Goal: Transaction & Acquisition: Purchase product/service

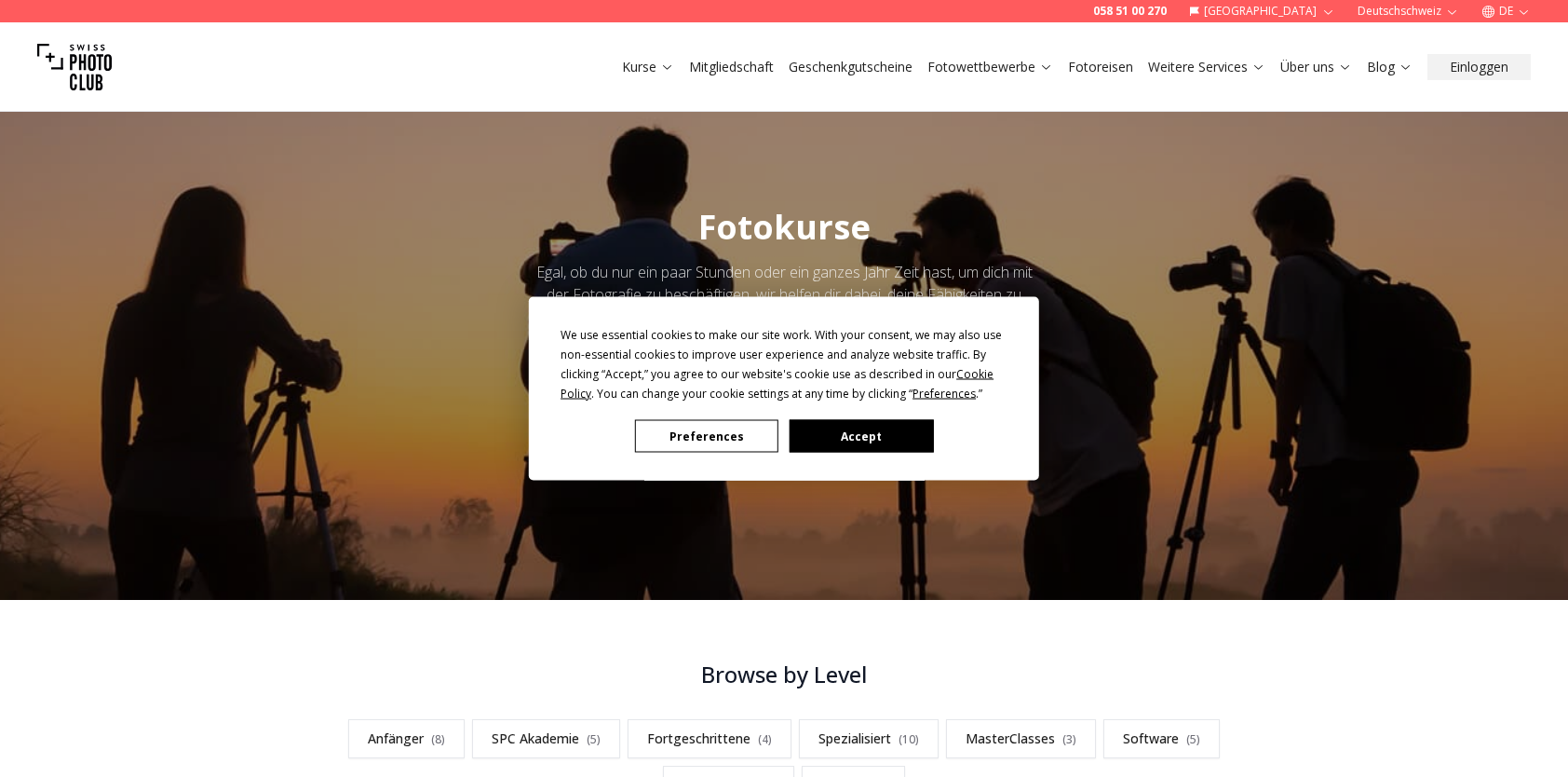
click at [828, 439] on button "Accept" at bounding box center [860, 436] width 143 height 33
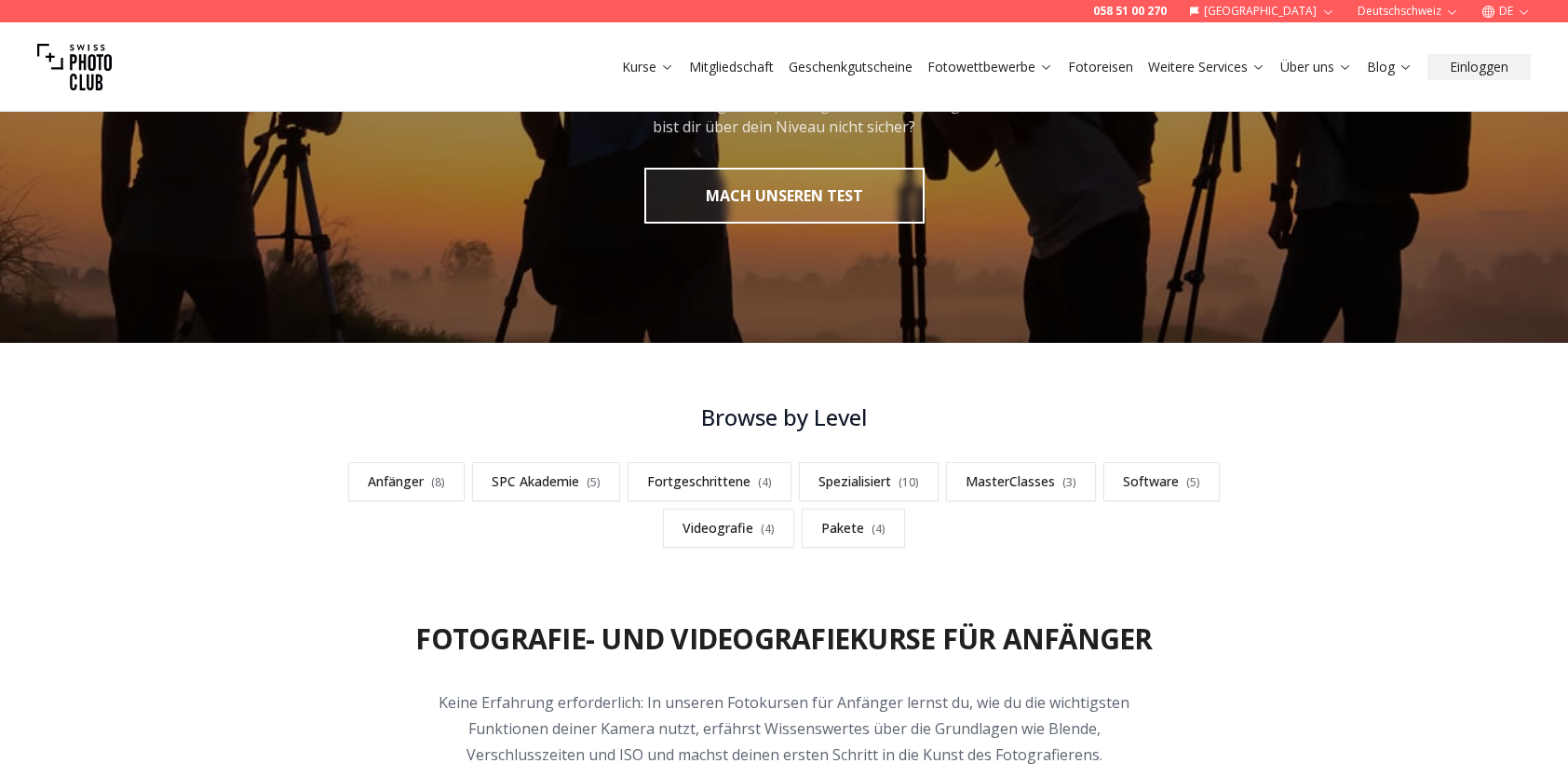
scroll to position [372, 0]
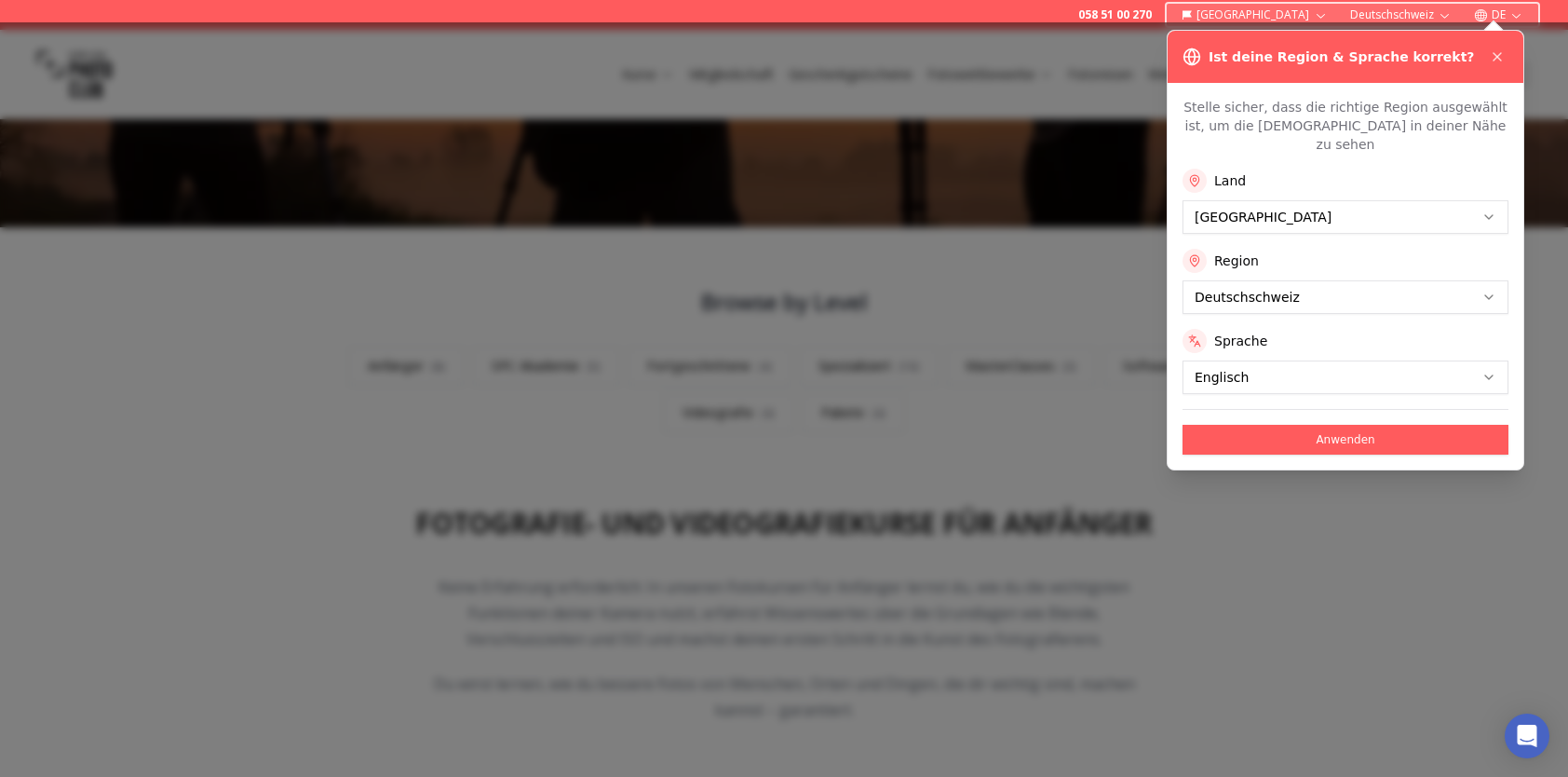
click at [1320, 425] on button "Anwenden" at bounding box center [1345, 439] width 326 height 30
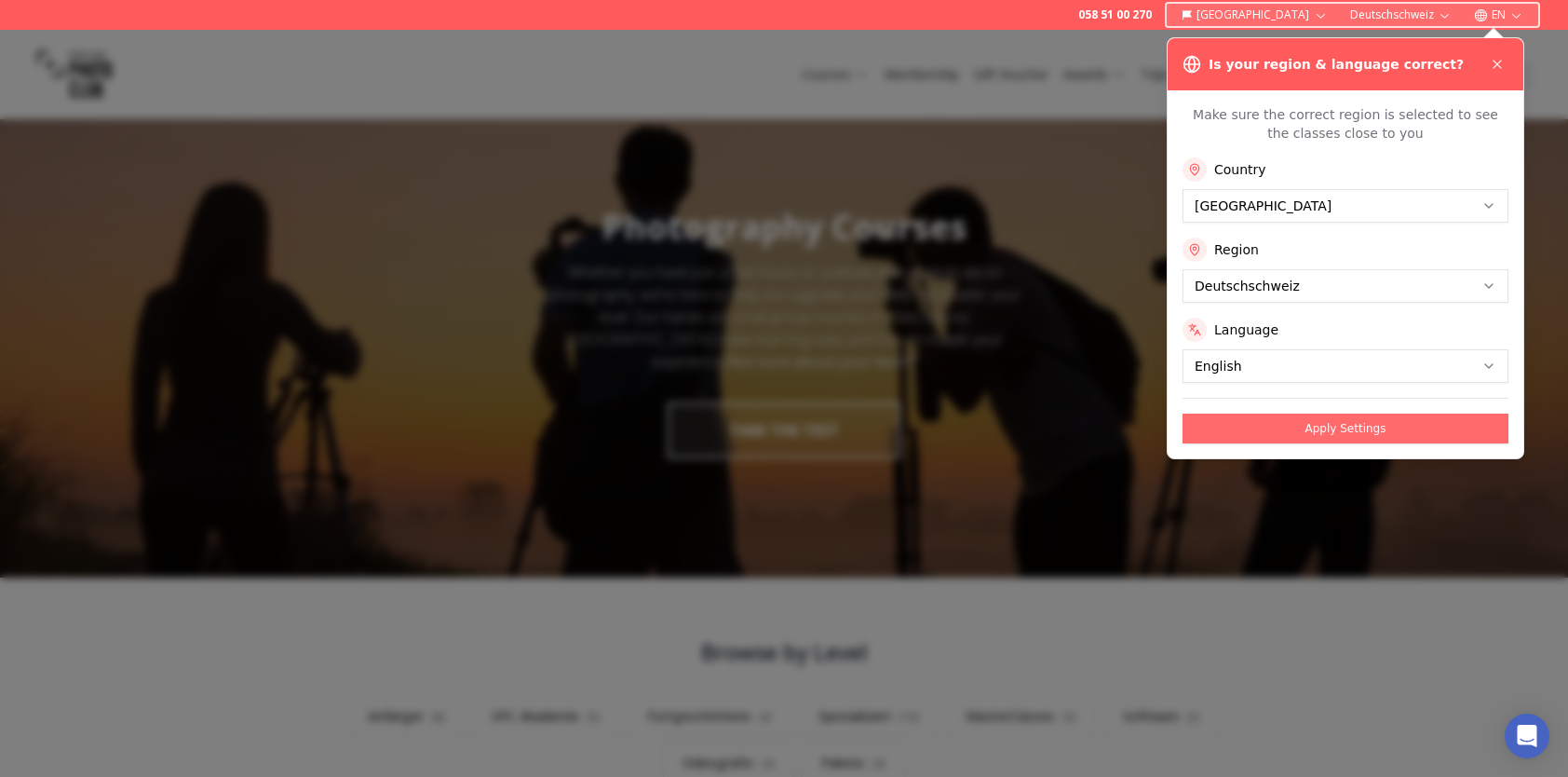
click at [1267, 436] on button "Apply Settings" at bounding box center [1345, 428] width 326 height 30
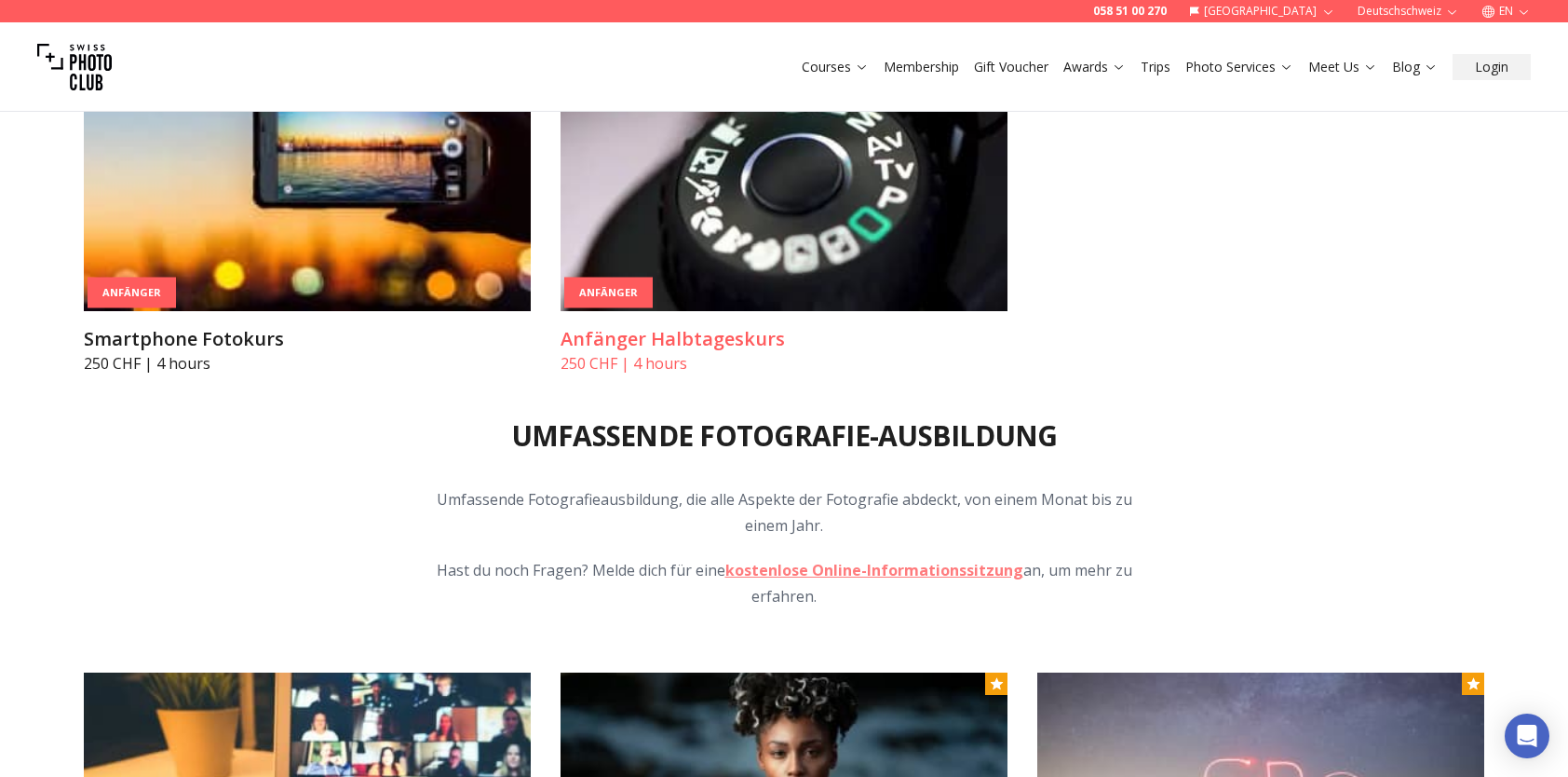
scroll to position [1957, 0]
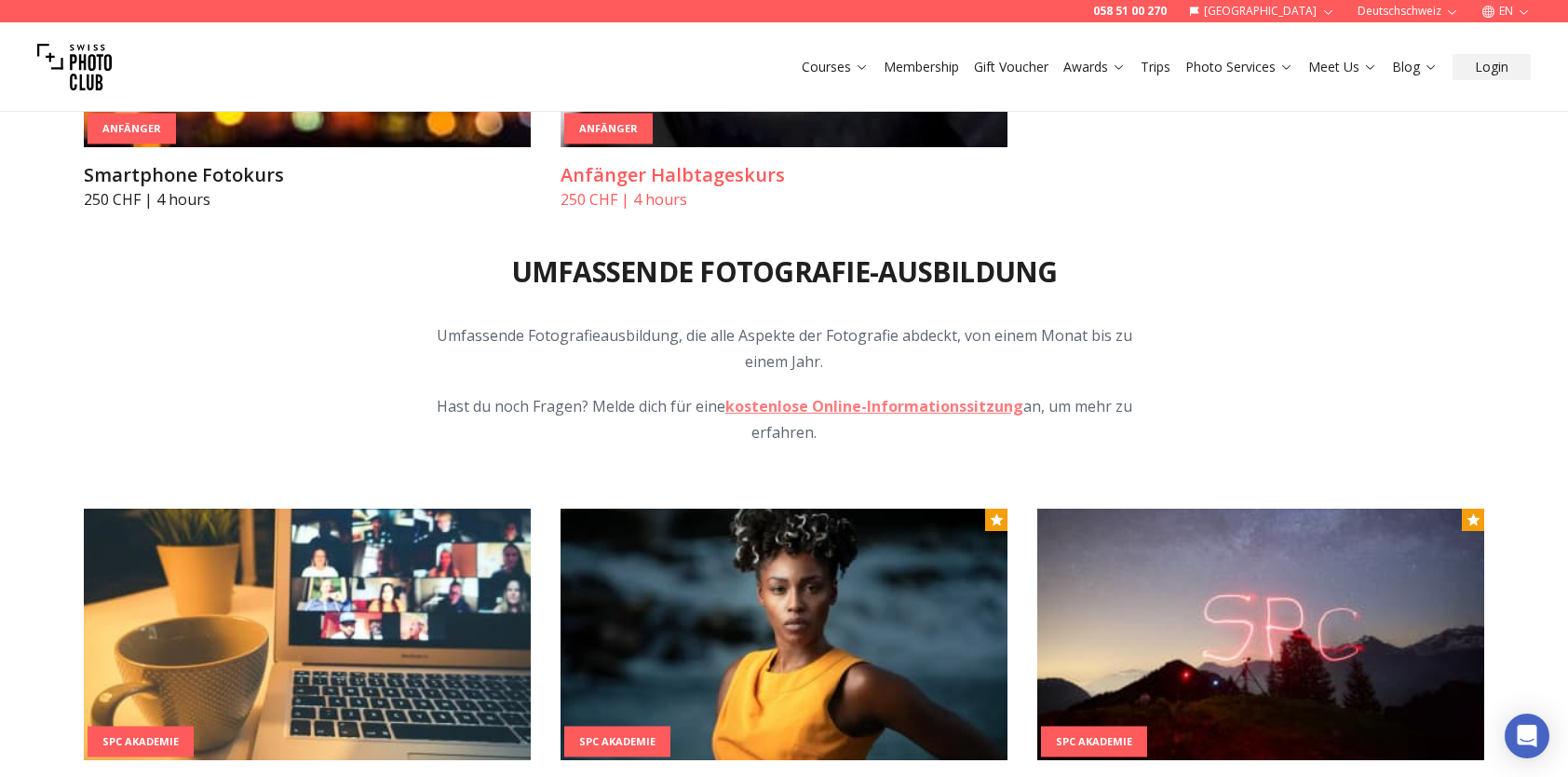
click at [729, 182] on h3 "Anfänger Halbtageskurs" at bounding box center [784, 175] width 447 height 26
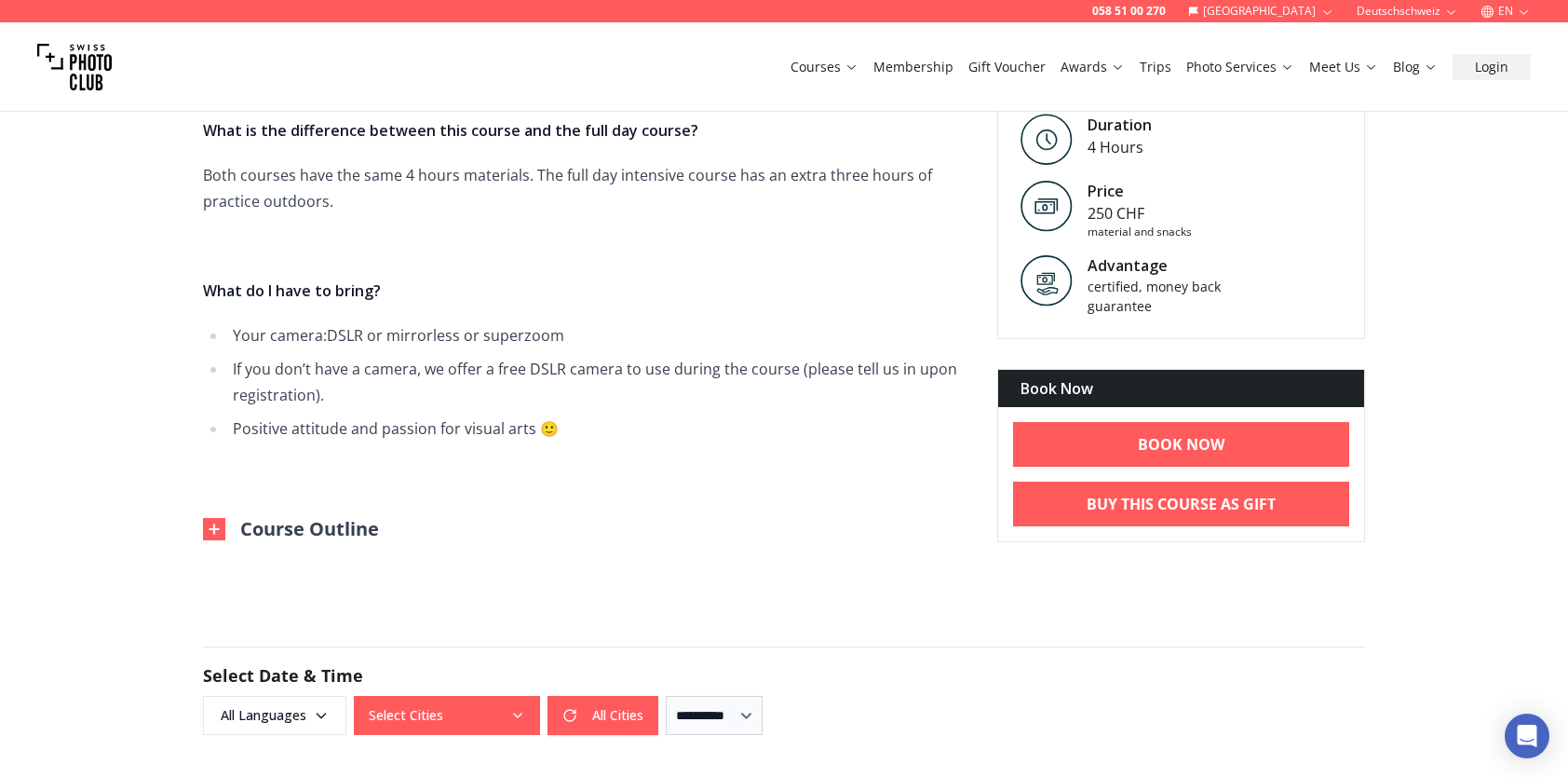
scroll to position [559, 0]
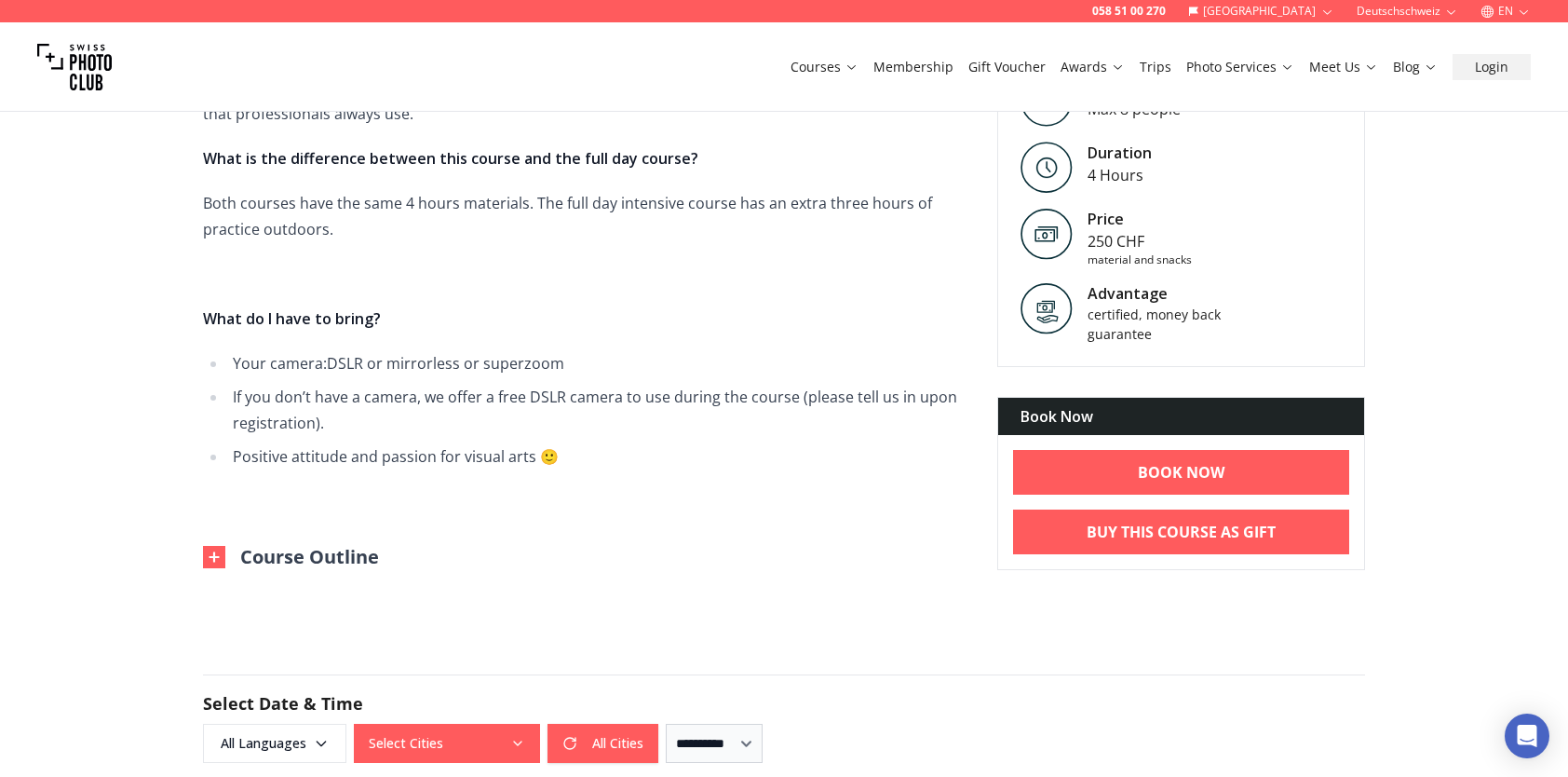
click at [213, 554] on img at bounding box center [214, 557] width 23 height 23
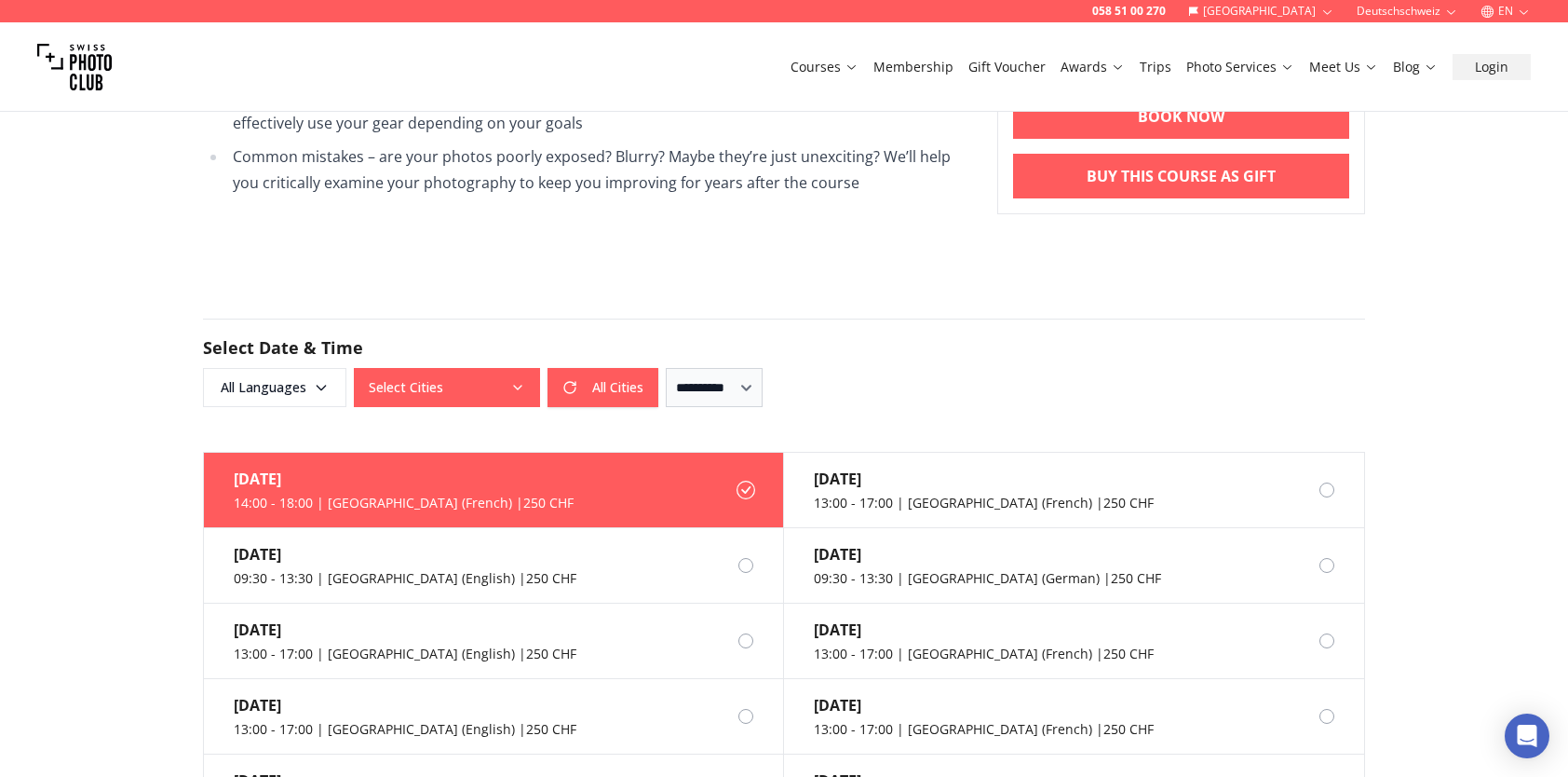
scroll to position [1397, 0]
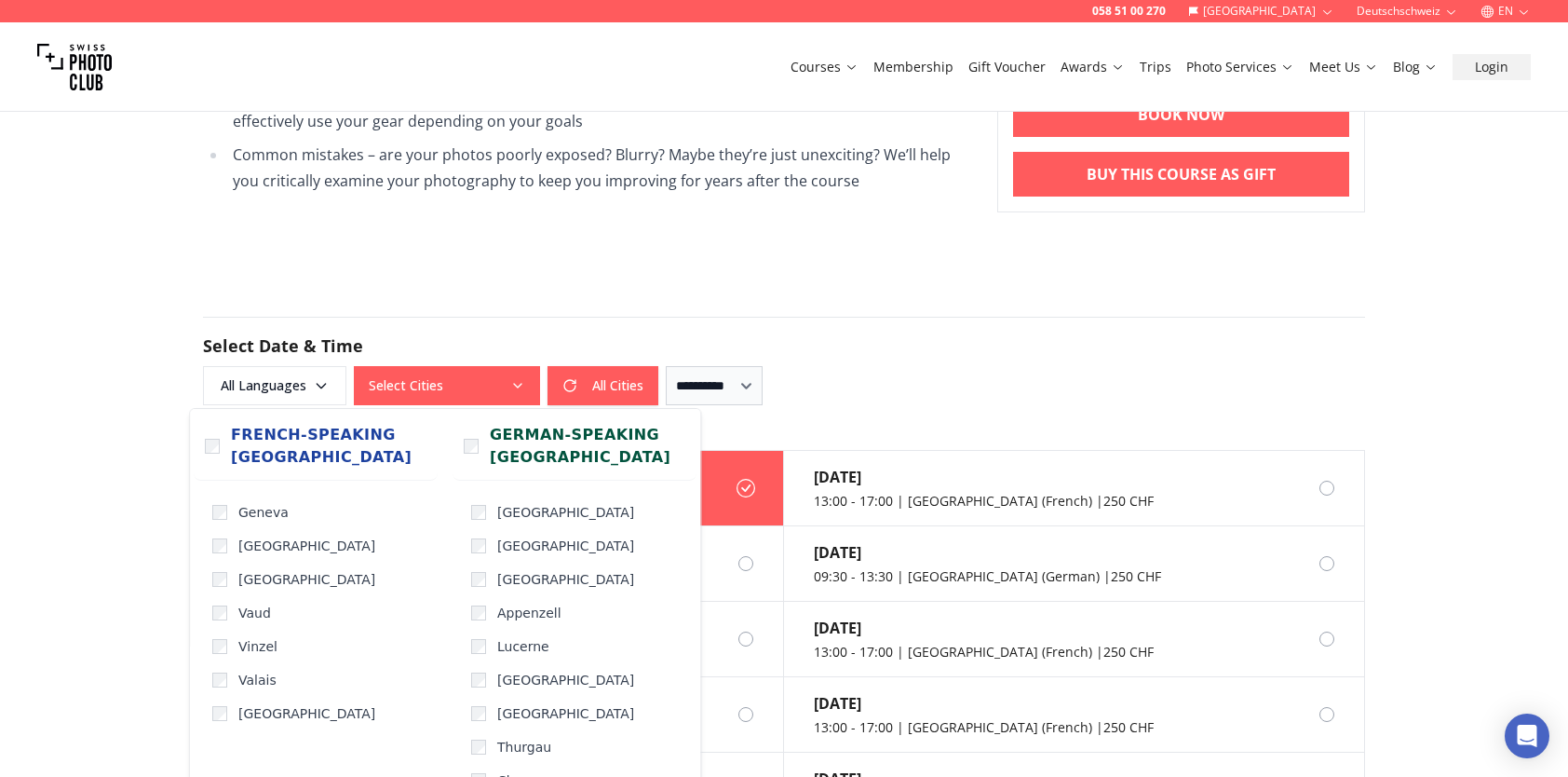
click at [522, 378] on icon "button" at bounding box center [517, 385] width 15 height 15
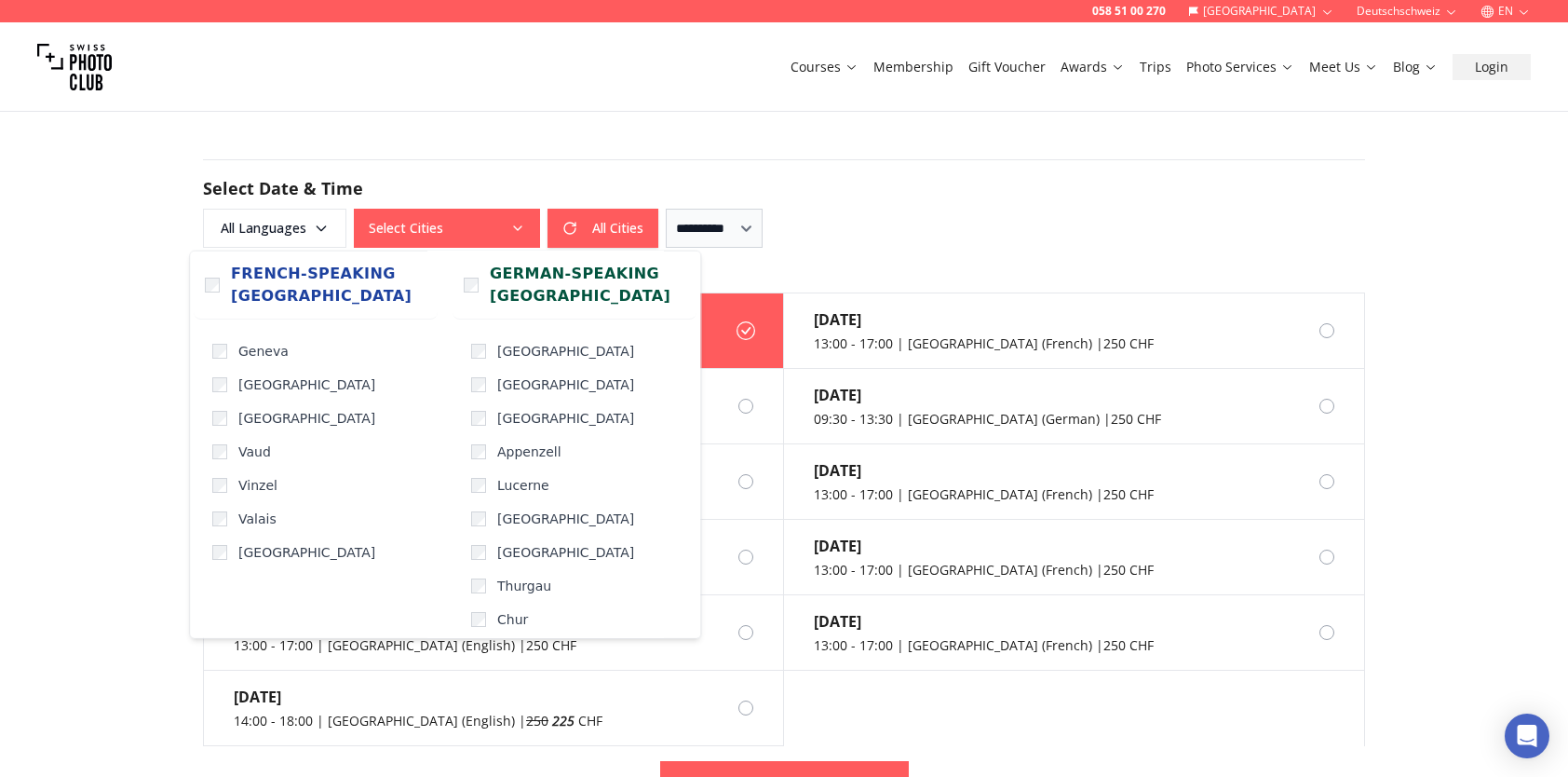
scroll to position [1584, 0]
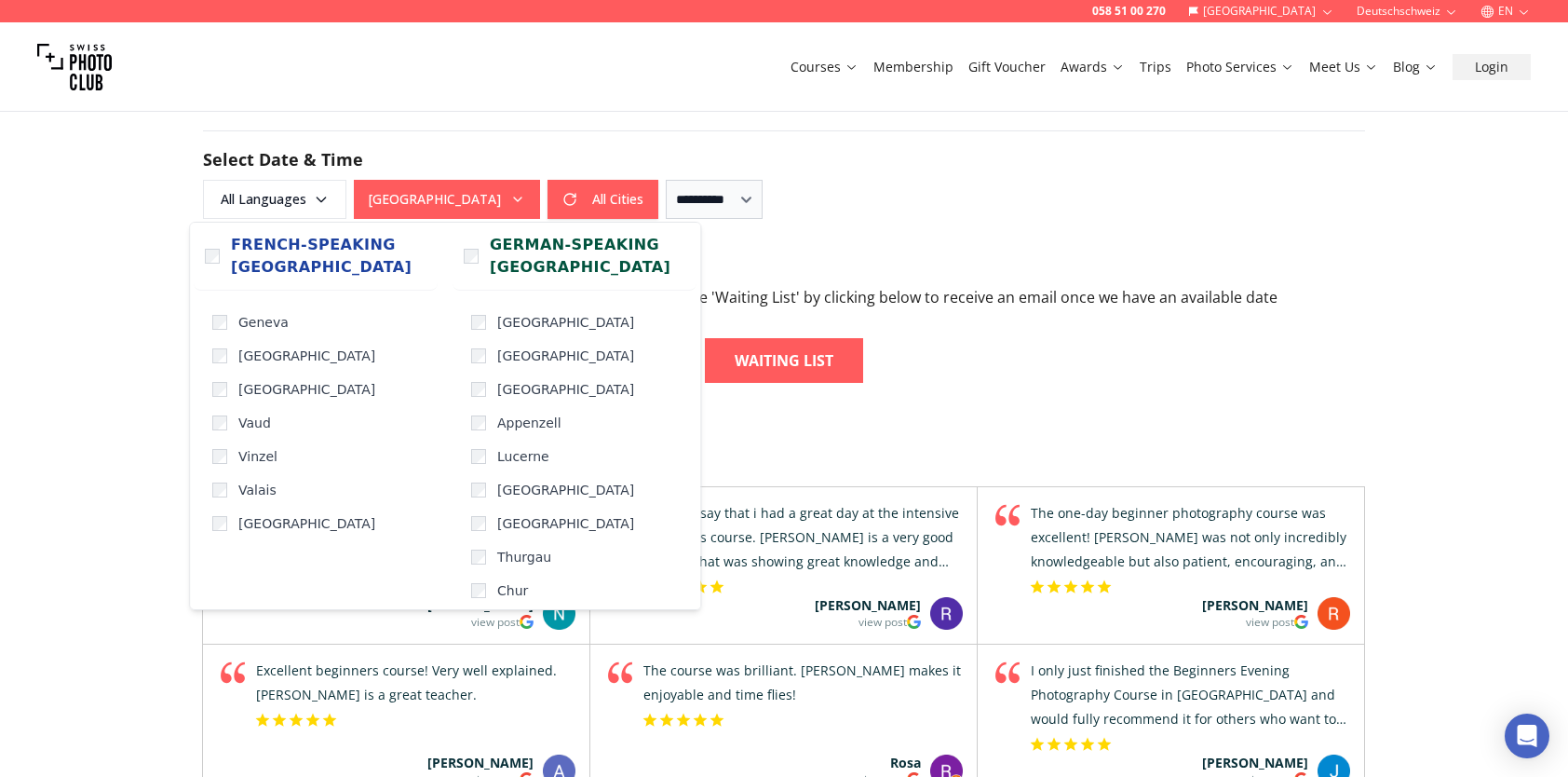
click at [1236, 396] on div "Reviews Swiss Quality in Photography Education Swiss Photo Club is one of the m…" at bounding box center [784, 778] width 1192 height 791
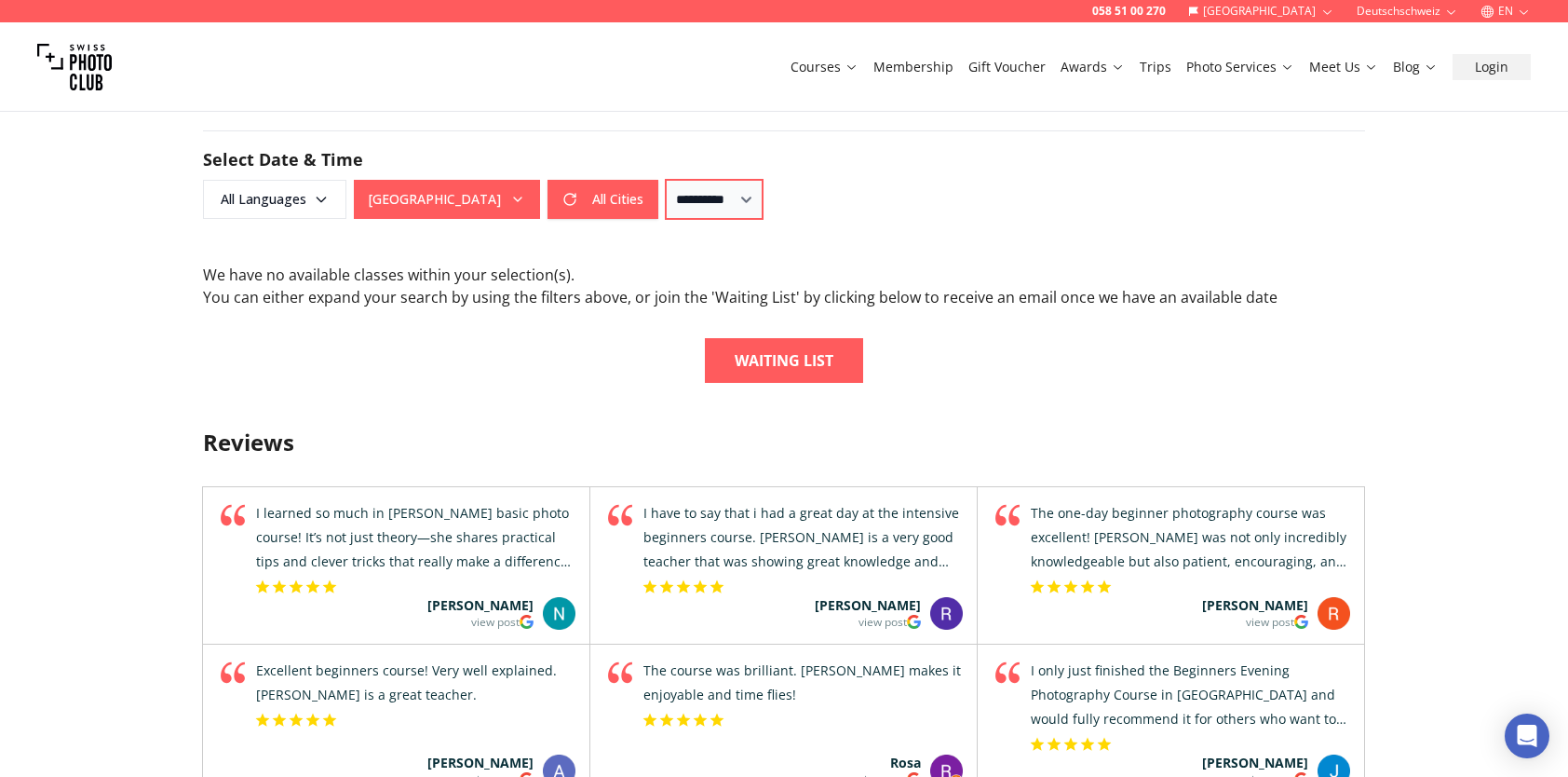
click at [763, 198] on select "**********" at bounding box center [714, 199] width 97 height 39
click at [666, 180] on select "**********" at bounding box center [714, 199] width 97 height 39
drag, startPoint x: 738, startPoint y: 201, endPoint x: 736, endPoint y: 210, distance: 9.2
click at [738, 201] on select "**********" at bounding box center [714, 199] width 97 height 39
select select "**"
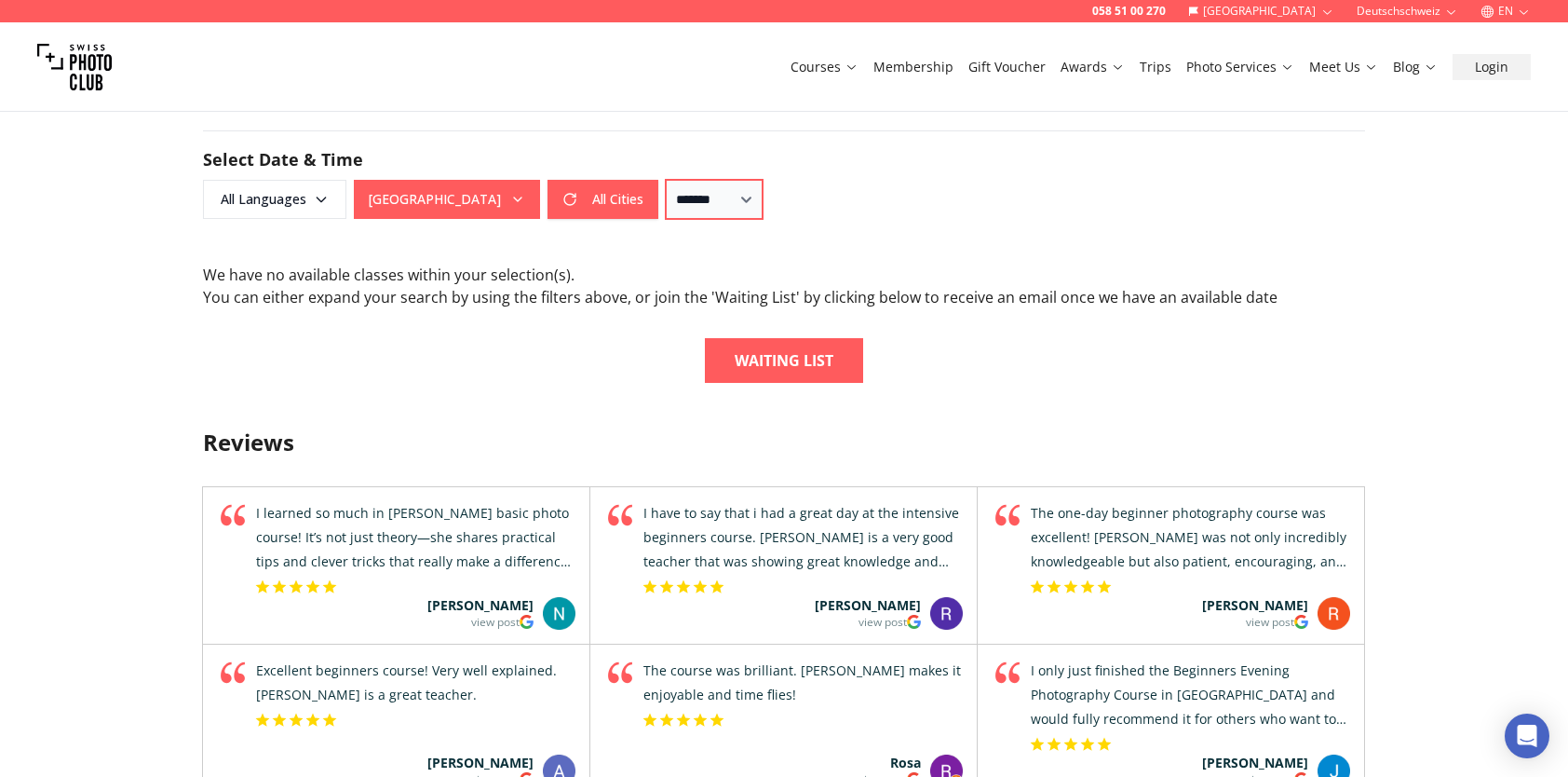
click at [666, 180] on select "**********" at bounding box center [714, 199] width 97 height 39
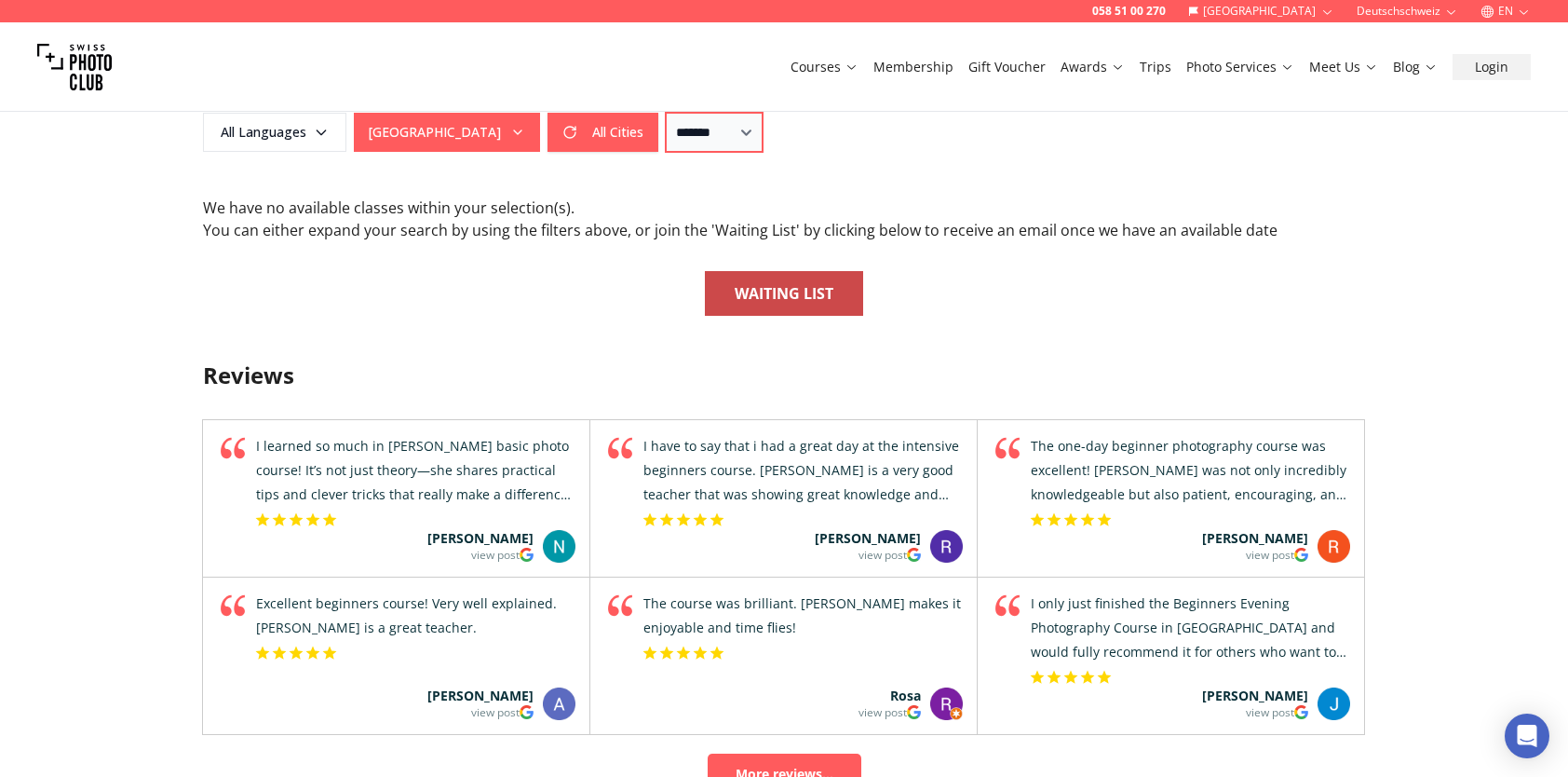
scroll to position [1676, 0]
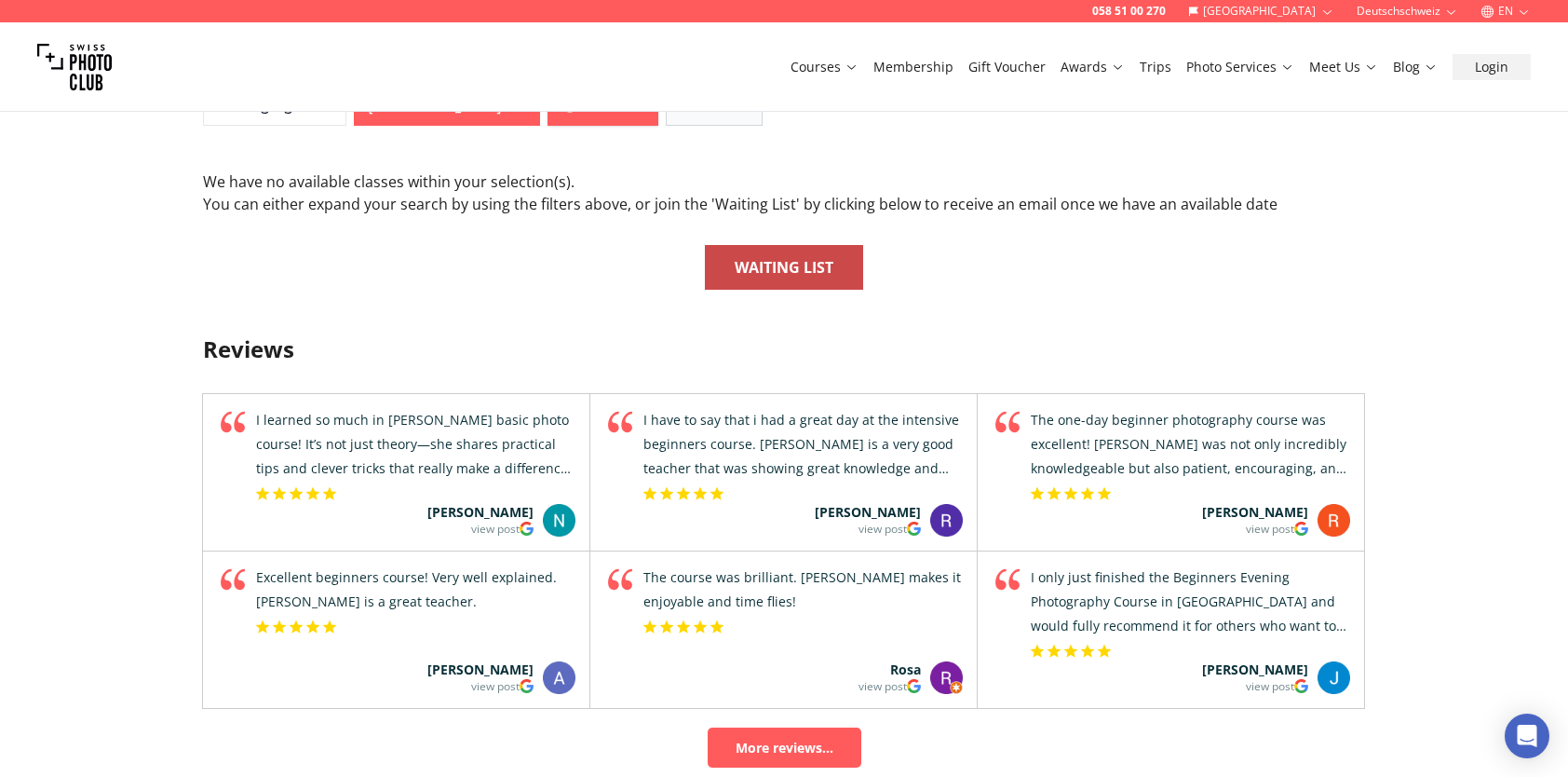
click at [731, 275] on link "Waiting List" at bounding box center [784, 267] width 158 height 44
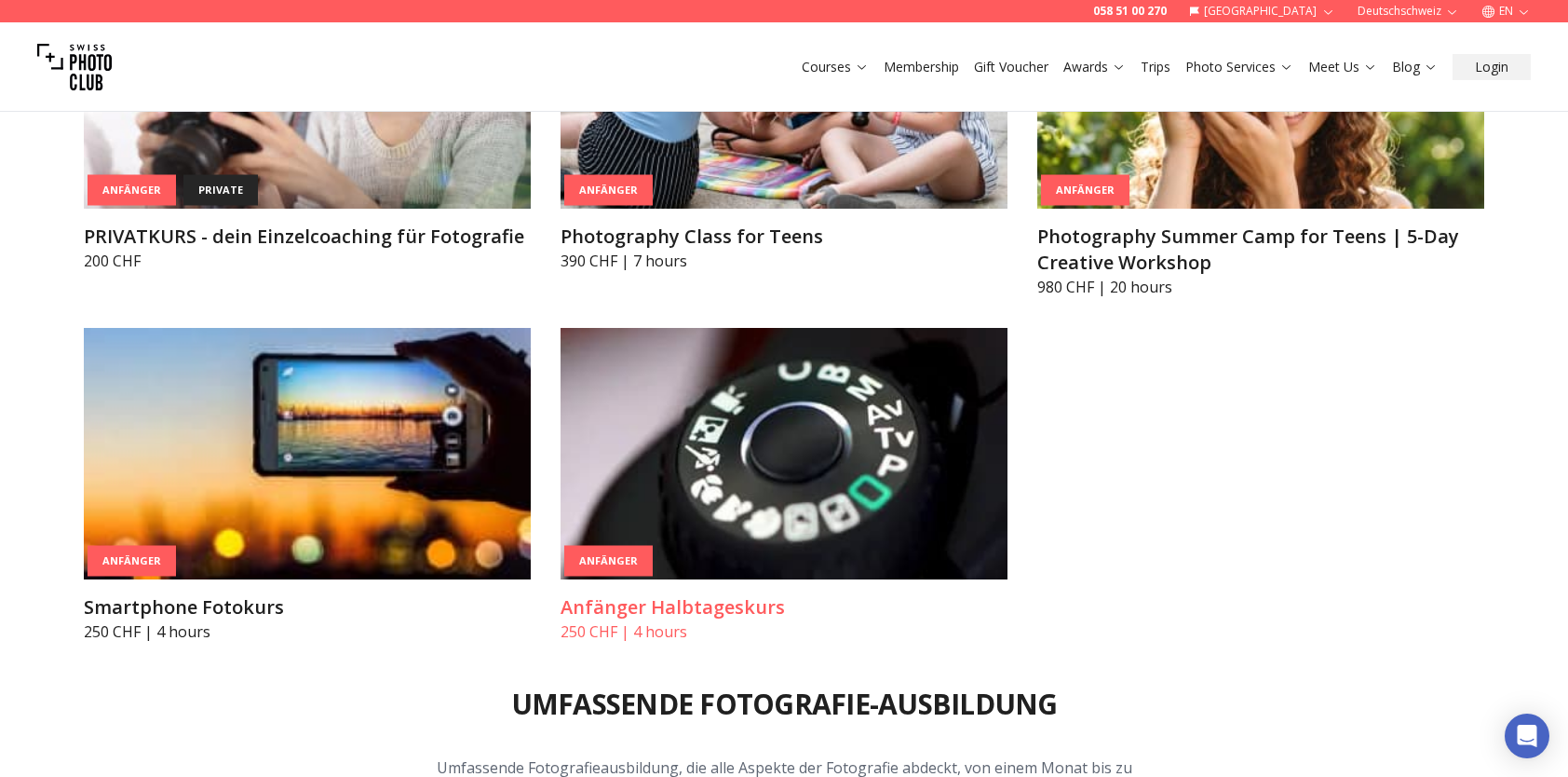
scroll to position [1645, 0]
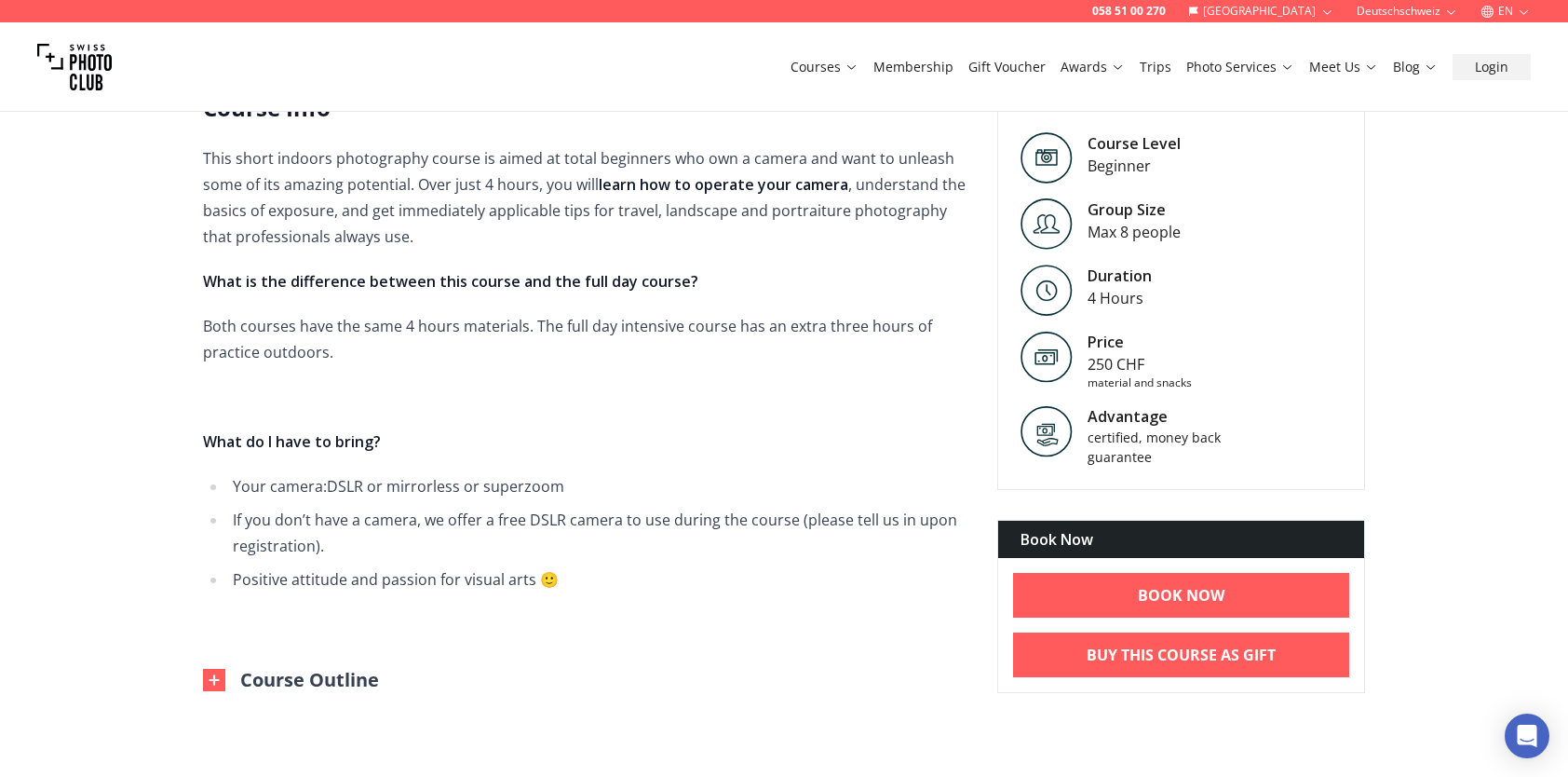
scroll to position [466, 0]
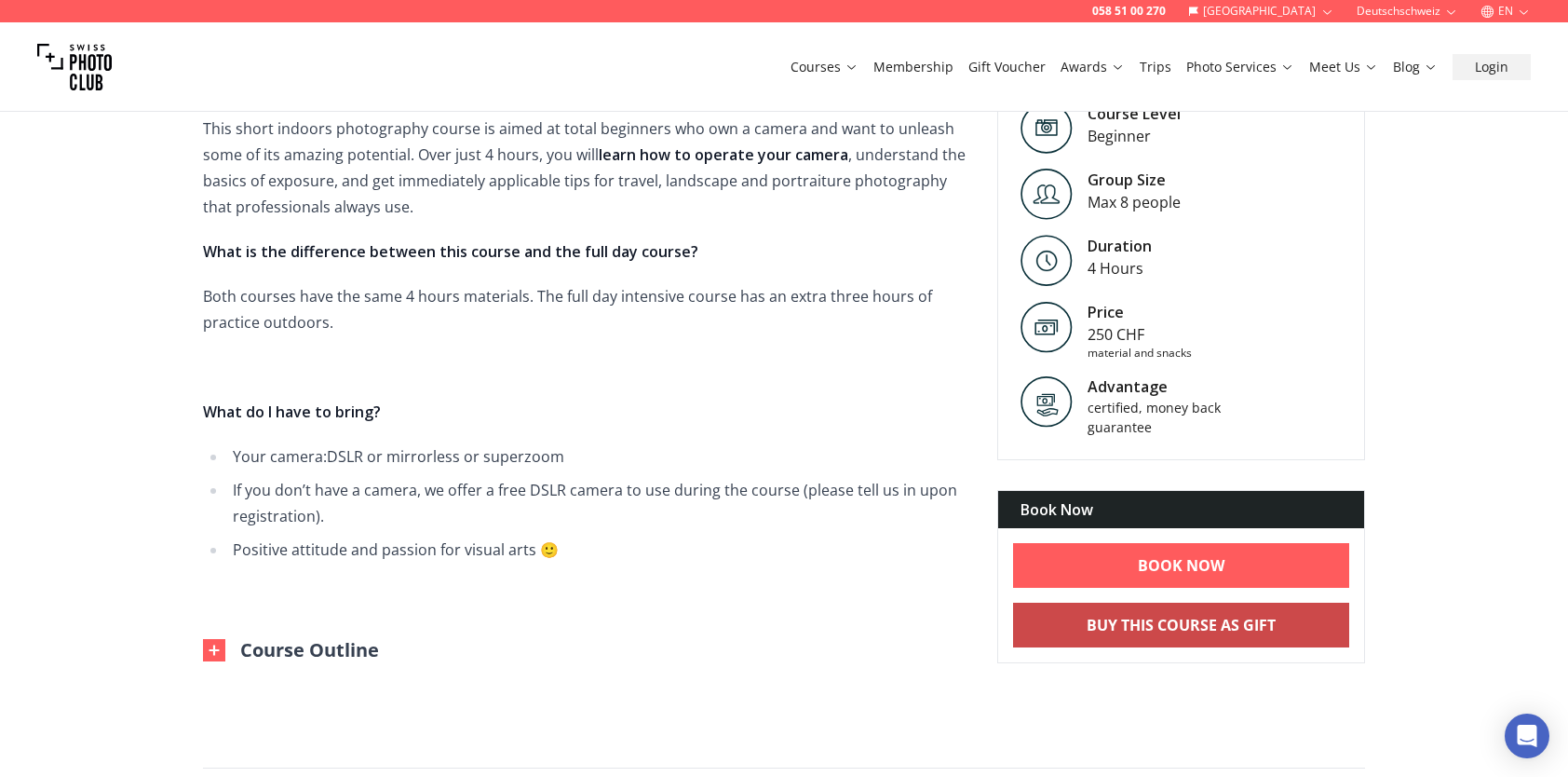
click at [1175, 632] on b "Buy This Course As Gift" at bounding box center [1181, 625] width 189 height 23
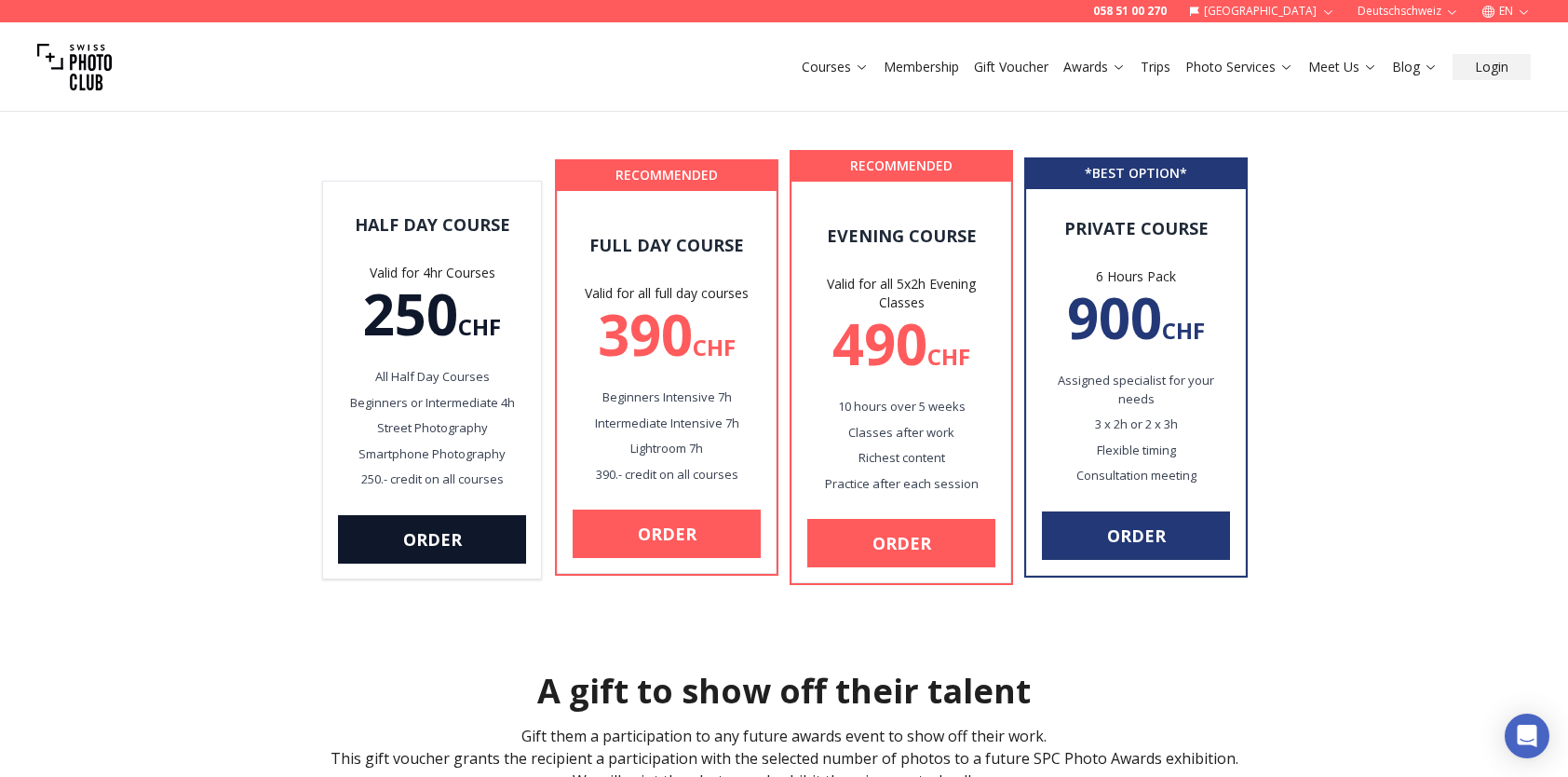
scroll to position [187, 0]
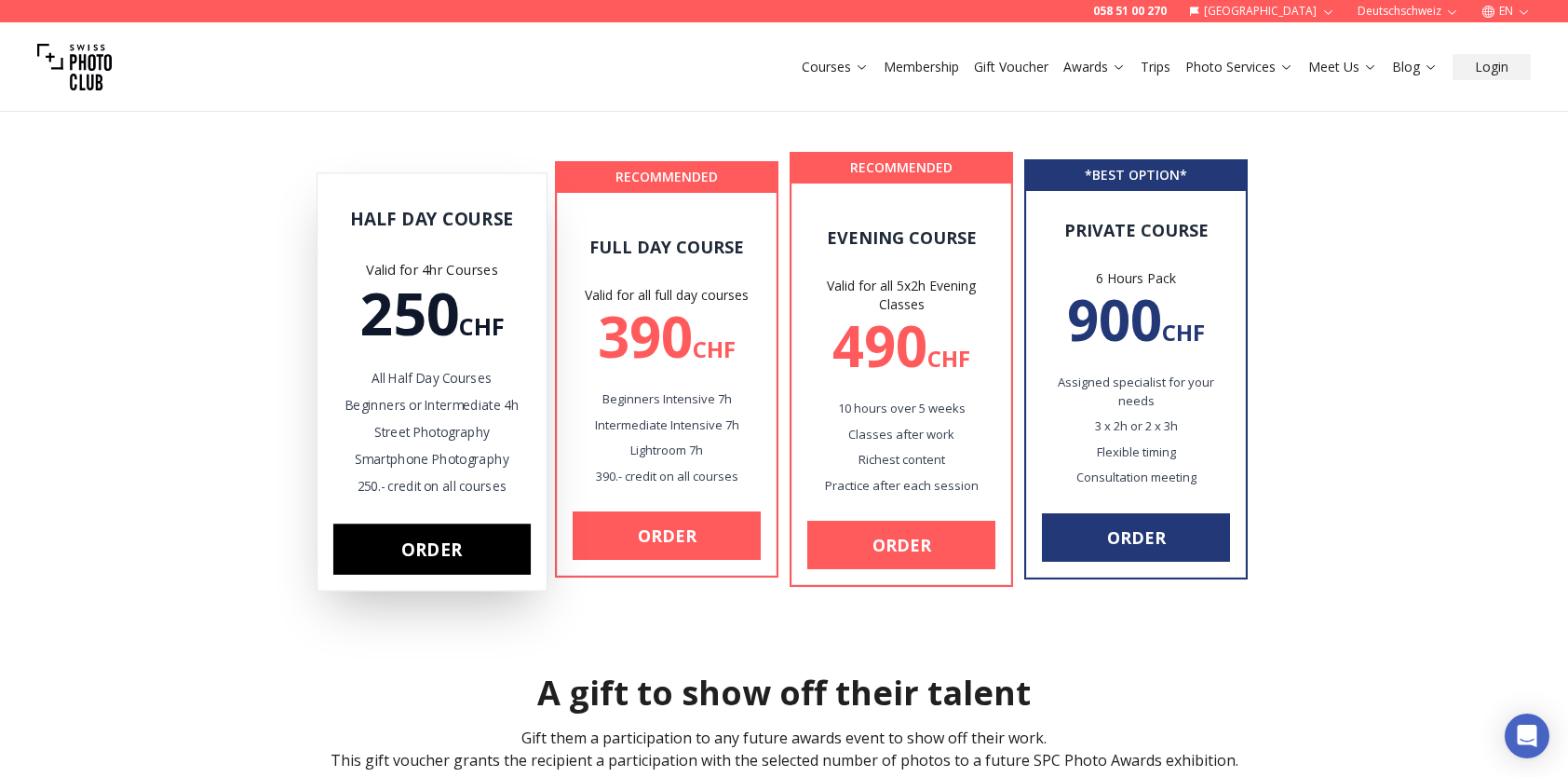
click at [414, 548] on link "Order" at bounding box center [432, 549] width 197 height 51
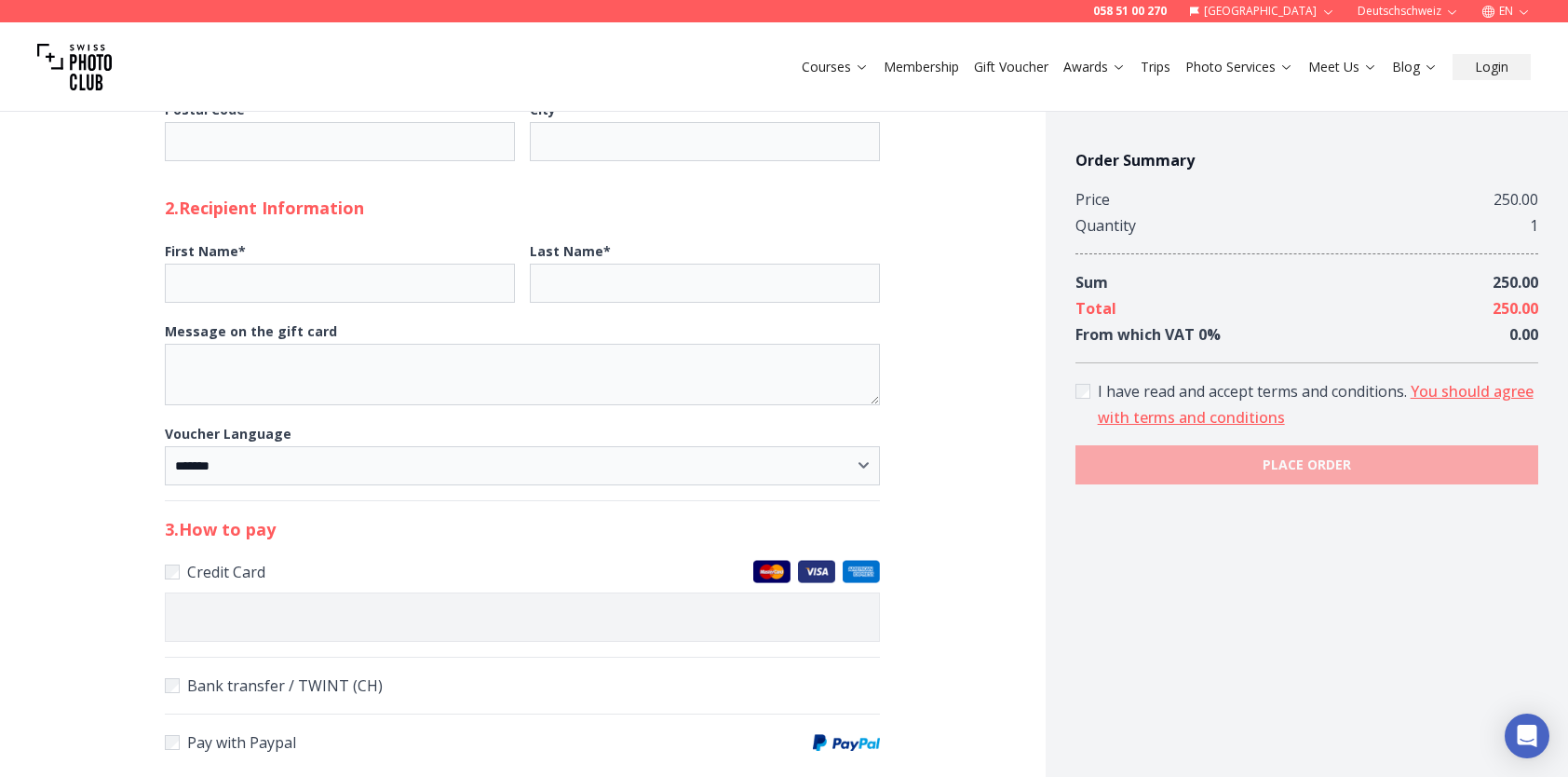
scroll to position [781, 0]
